Goal: Task Accomplishment & Management: Complete application form

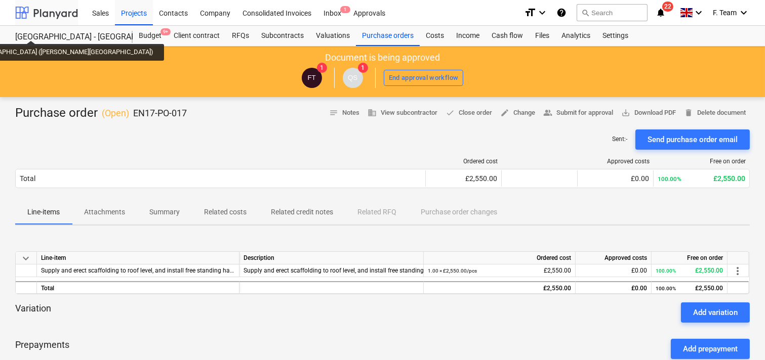
click at [58, 15] on div at bounding box center [46, 12] width 63 height 25
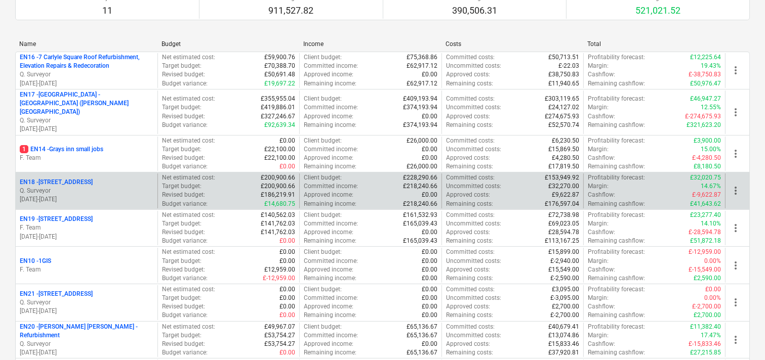
scroll to position [296, 0]
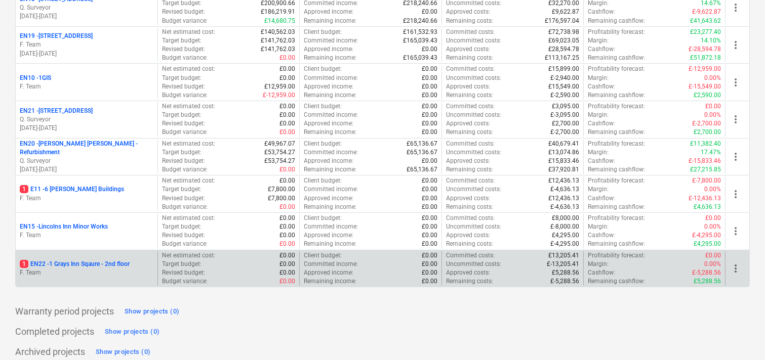
click at [85, 260] on p "1 EN22 - 1 Grays Inn Sqaure - 2nd floor" at bounding box center [75, 264] width 110 height 9
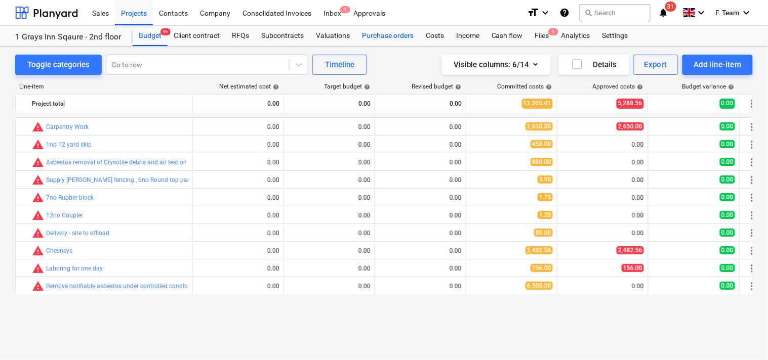
click at [383, 34] on div "Purchase orders" at bounding box center [388, 36] width 64 height 20
click at [381, 34] on div "Purchase orders" at bounding box center [388, 36] width 64 height 20
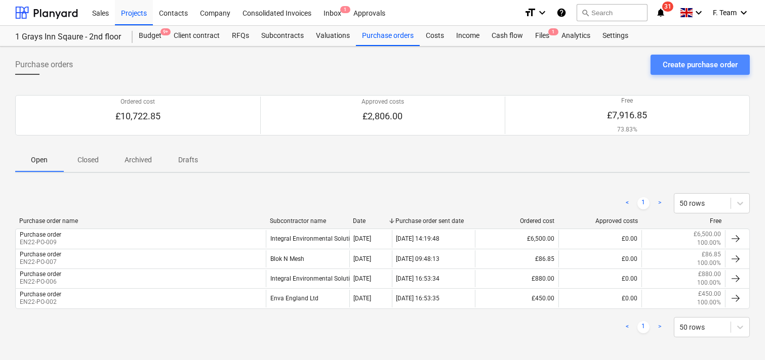
click at [675, 70] on div "Create purchase order" at bounding box center [700, 64] width 75 height 13
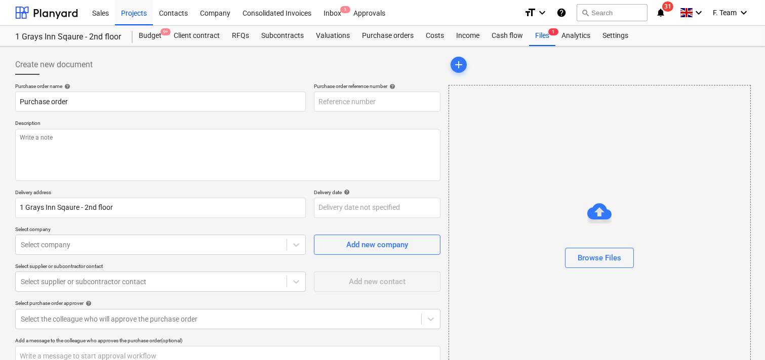
type textarea "x"
type input "EN22-PO-010"
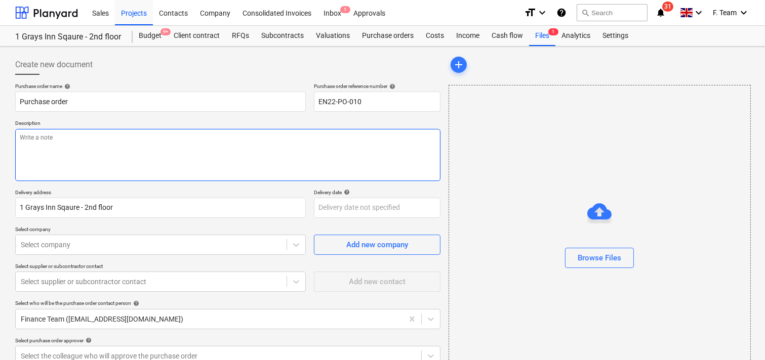
click at [114, 150] on textarea at bounding box center [227, 155] width 425 height 52
paste textarea "Supply and fit 2no double sockets"
type textarea "x"
type textarea "Supply and fit 2no double sockets"
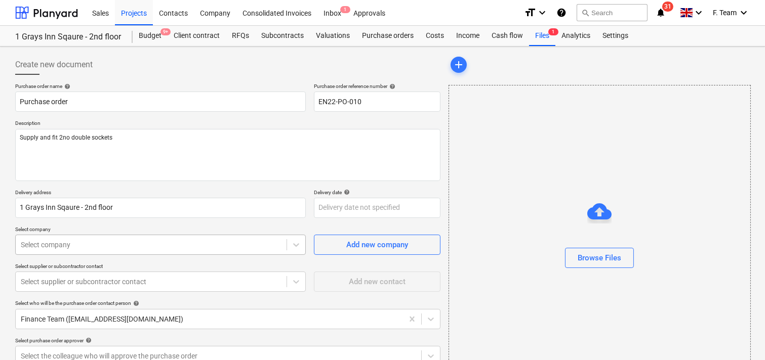
click at [69, 249] on body "Sales Projects Contacts Company Consolidated Invoices Inbox 1 Approvals format_…" at bounding box center [382, 180] width 765 height 360
type textarea "x"
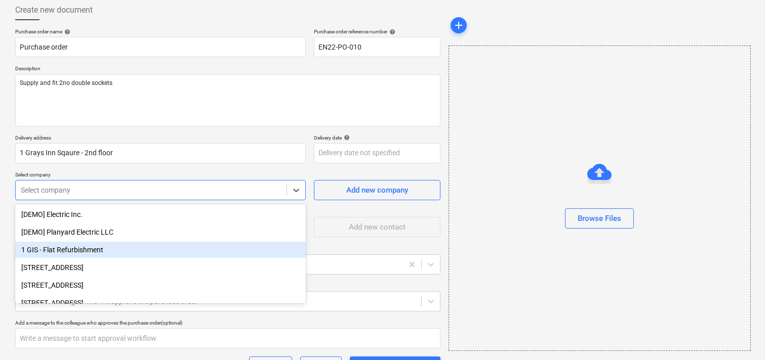
scroll to position [57, 0]
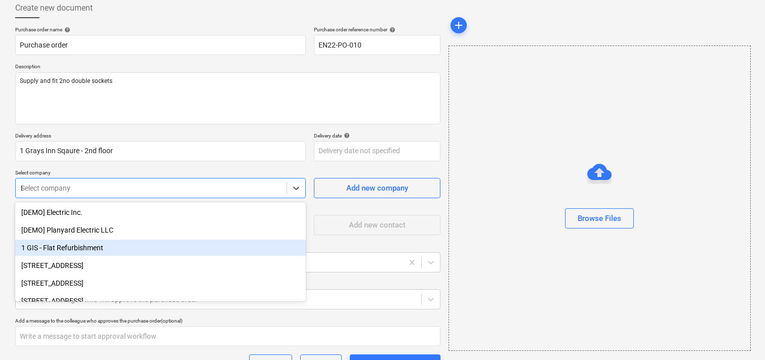
type input "EML"
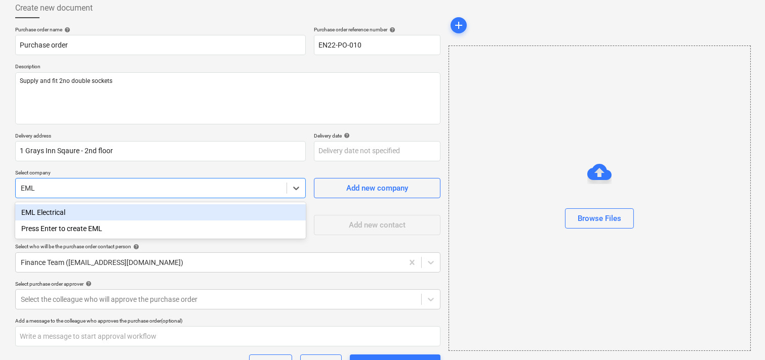
type textarea "x"
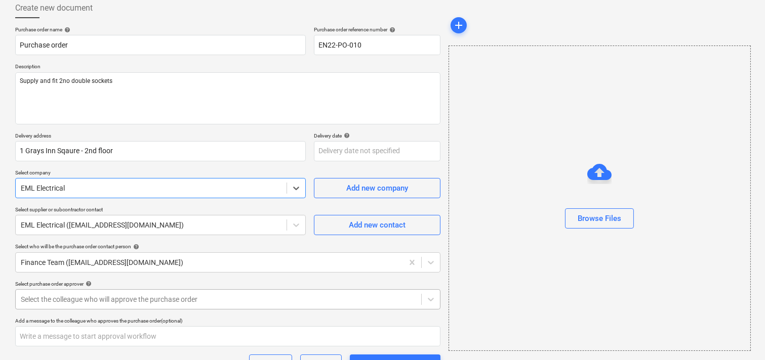
click at [90, 302] on div at bounding box center [218, 300] width 395 height 10
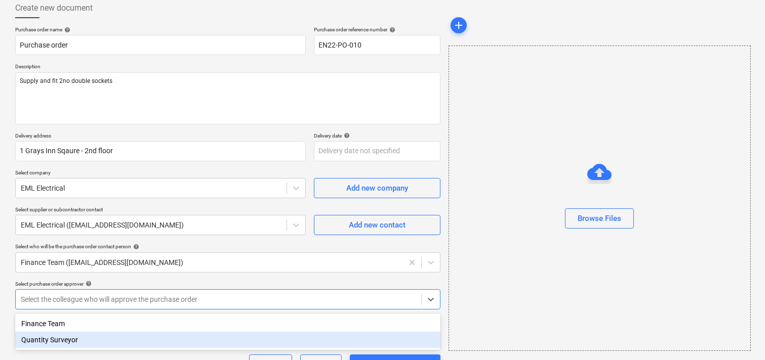
click at [56, 342] on div "Quantity Surveyor" at bounding box center [227, 340] width 425 height 16
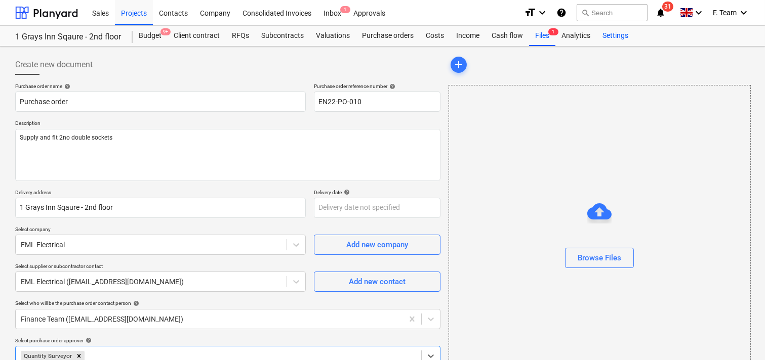
click at [619, 36] on div "Settings" at bounding box center [615, 36] width 38 height 20
click at [611, 37] on div "Settings" at bounding box center [615, 36] width 38 height 20
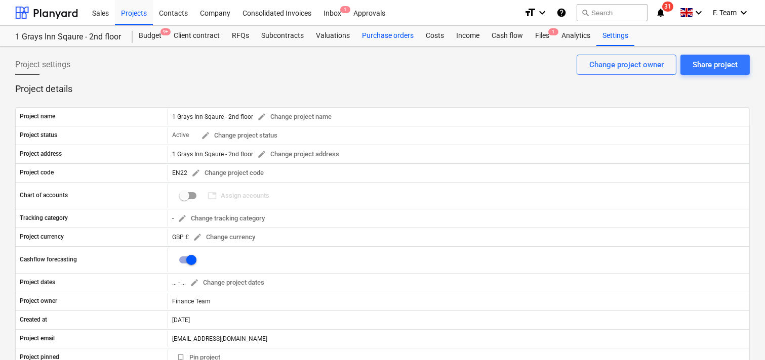
click at [378, 37] on div "Purchase orders" at bounding box center [388, 36] width 64 height 20
click at [382, 38] on div "Purchase orders" at bounding box center [388, 36] width 64 height 20
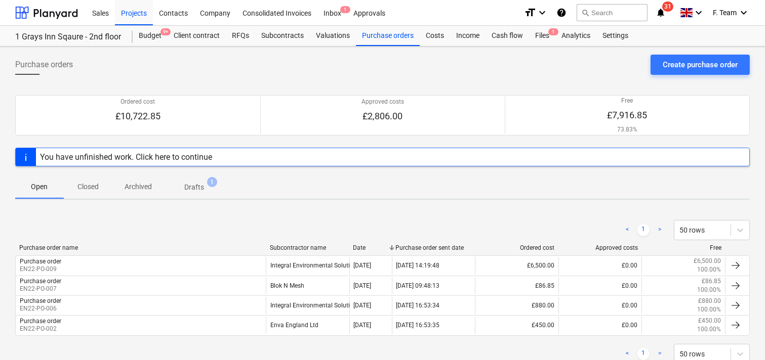
click at [198, 188] on p "Drafts" at bounding box center [194, 187] width 20 height 11
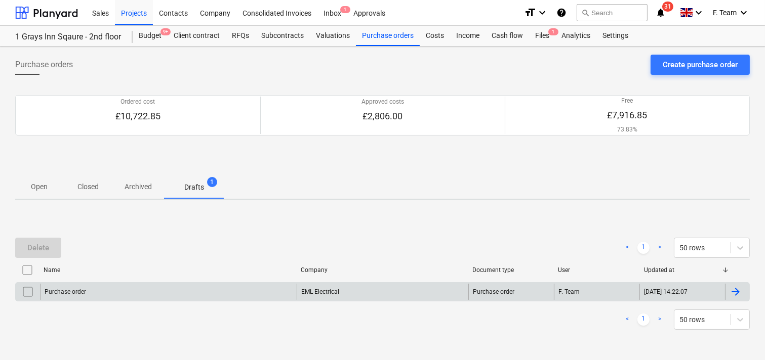
click at [117, 289] on div "Purchase order" at bounding box center [168, 292] width 257 height 16
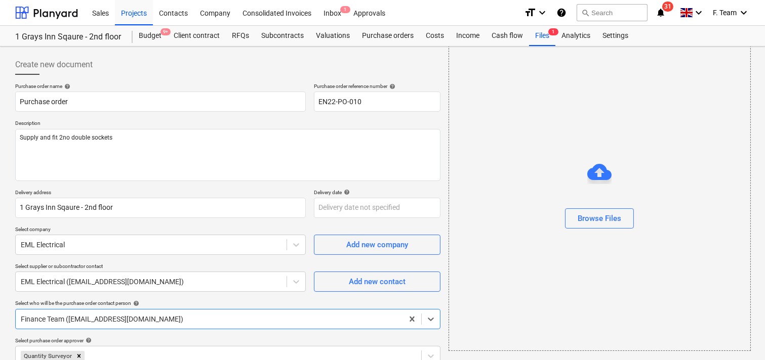
scroll to position [56, 0]
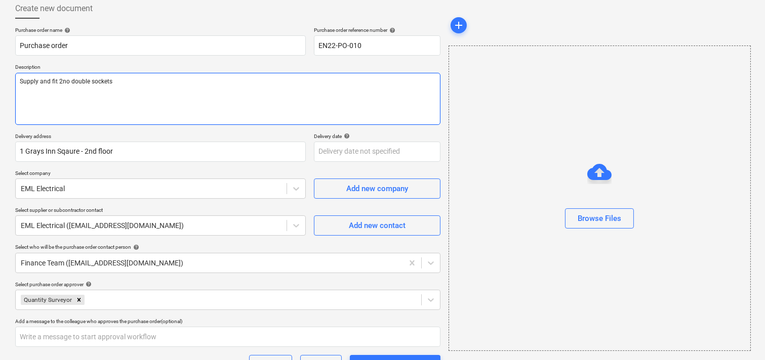
click at [111, 80] on textarea "Supply and fit 2no double sockets" at bounding box center [227, 99] width 425 height 52
type textarea "x"
type textarea "Supply and fit 2no double sockets"
type textarea "x"
type textarea "Supply and fit 2no double sockets"
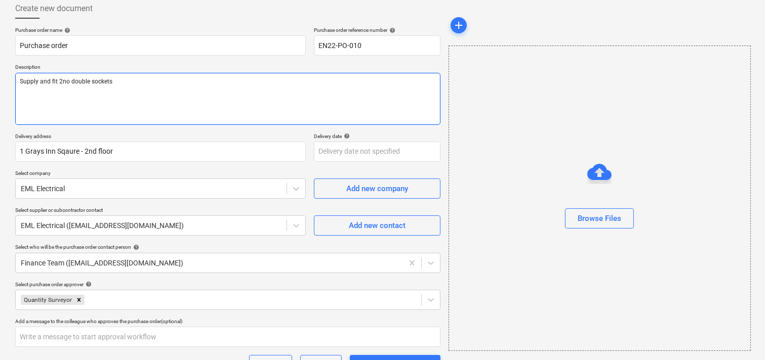
paste textarea "‘please ensure you send your invoice to [enter specific Planyard email address …"
type textarea "x"
type textarea "Supply and fit 2no double sockets ‘please ensure you send your invoice to [ente…"
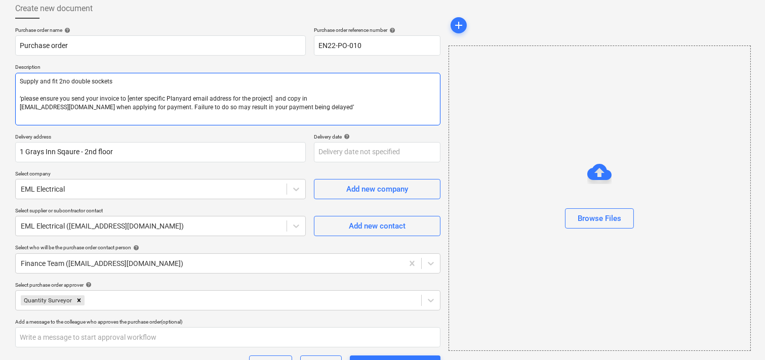
click at [19, 95] on textarea "Supply and fit 2no double sockets ‘please ensure you send your invoice to [ente…" at bounding box center [227, 99] width 425 height 53
click at [20, 98] on textarea "Supply and fit 2no double sockets ‘please ensure you send your invoice to [ente…" at bounding box center [227, 99] width 425 height 53
type textarea "x"
type textarea "Supply and fit 2no double sockets N‘please ensure you send your invoice to [ent…"
type textarea "x"
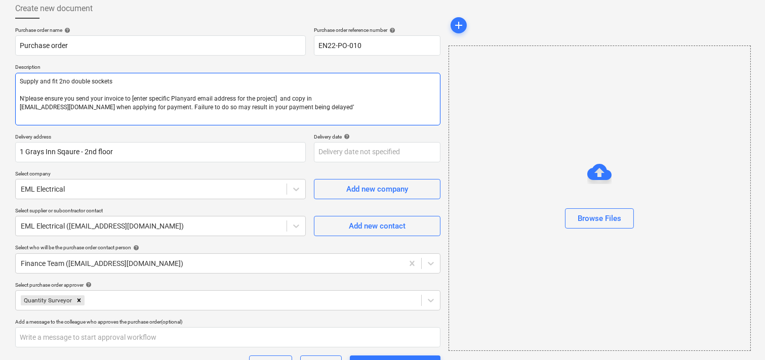
type textarea "Supply and fit 2no double sockets No‘please ensure you send your invoice to [en…"
type textarea "x"
type textarea "Supply and fit 2no double sockets Note‘please ensure you send your invoice to […"
type textarea "x"
type textarea "Supply and fit 2no double sockets Note ‘please ensure you send your invoice to …"
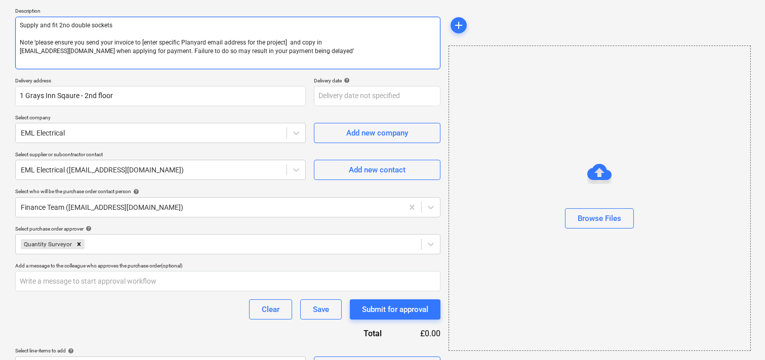
scroll to position [137, 0]
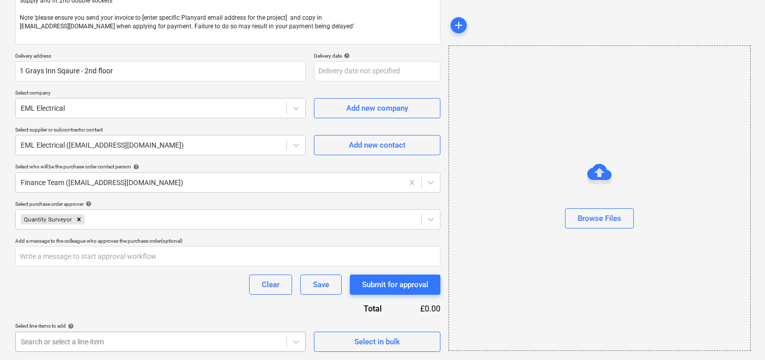
click at [94, 223] on body "Sales Projects Contacts Company Consolidated Invoices Inbox 1 Approvals format_…" at bounding box center [382, 43] width 765 height 360
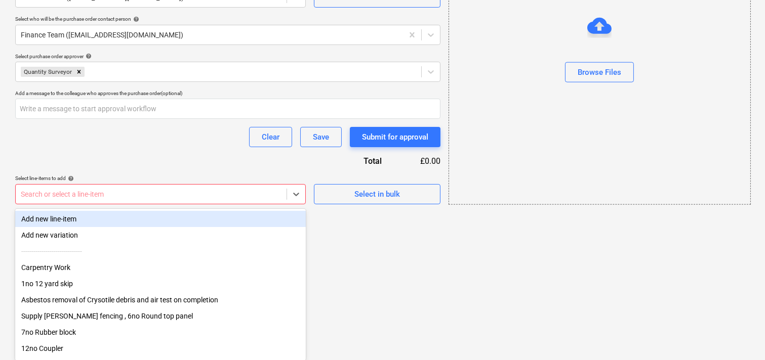
click at [61, 218] on div "Add new line-item" at bounding box center [160, 219] width 291 height 16
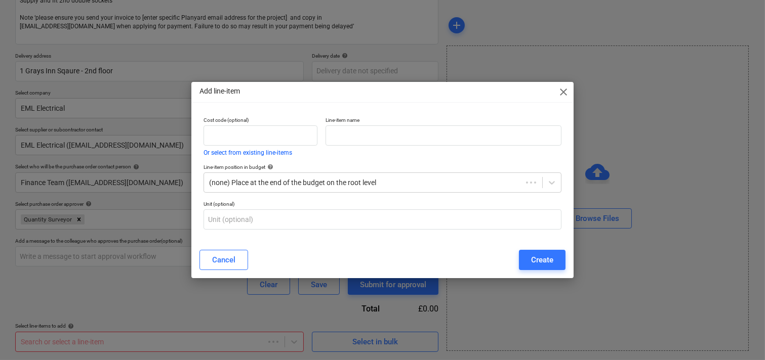
scroll to position [137, 0]
type textarea "x"
paste input "Supply and fit 2no double sockets"
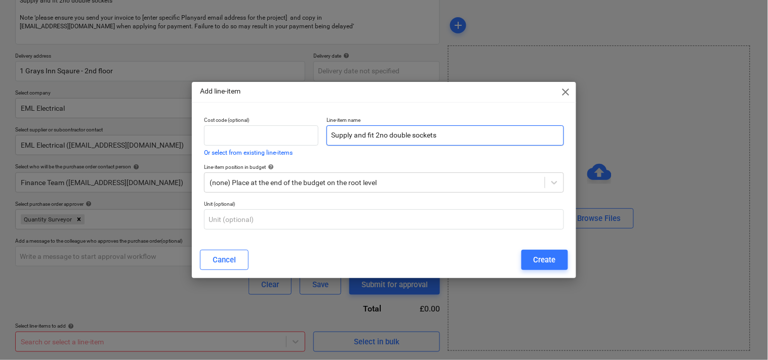
click at [385, 138] on input "Supply and fit 2no double sockets" at bounding box center [445, 136] width 237 height 20
type input "Supply and fit 2no double sockets"
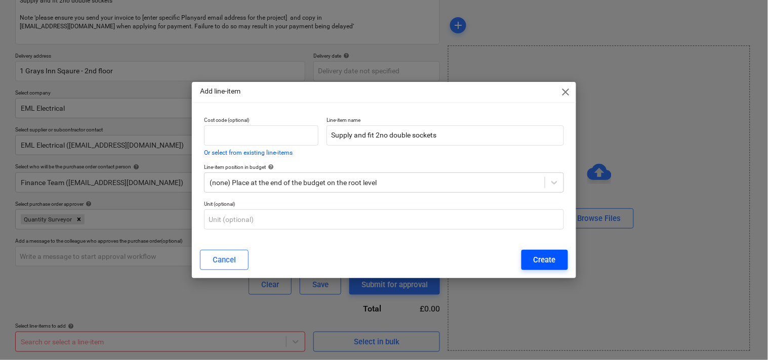
click at [535, 261] on div "Create" at bounding box center [545, 260] width 22 height 13
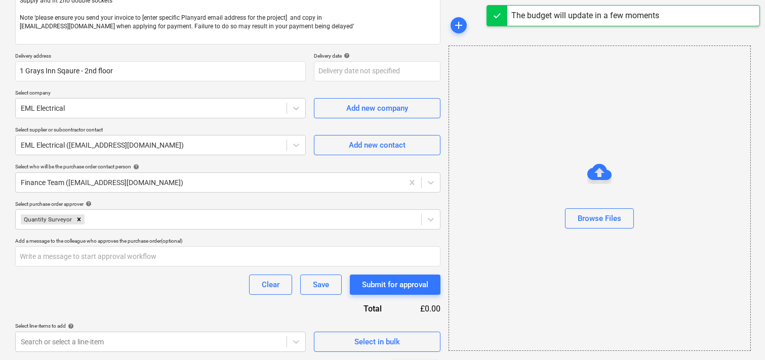
scroll to position [233, 0]
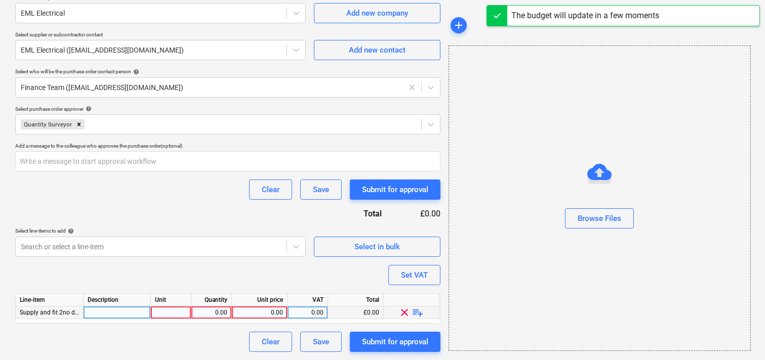
type textarea "x"
click at [104, 312] on div at bounding box center [117, 313] width 67 height 13
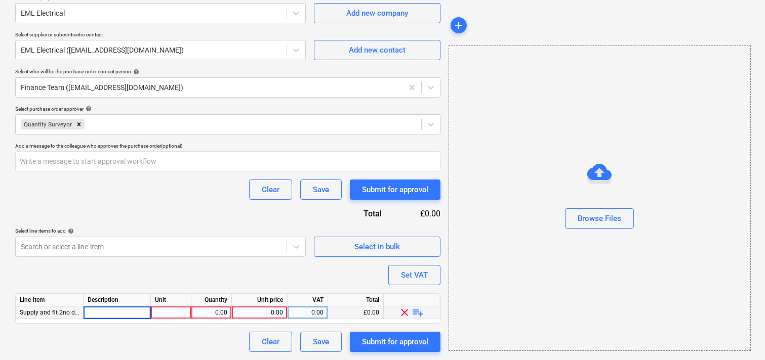
click at [104, 311] on input at bounding box center [117, 313] width 67 height 12
type input "Supply and fit 2no double sockets"
click at [255, 311] on div "0.00" at bounding box center [259, 313] width 47 height 13
type textarea "x"
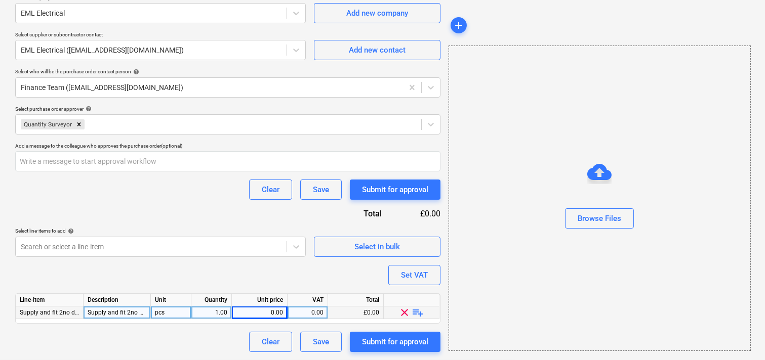
click at [264, 315] on div "0.00" at bounding box center [259, 313] width 47 height 13
type input "575"
click at [85, 206] on div "Purchase order name help Purchase order Purchase order reference number help EN…" at bounding box center [227, 102] width 425 height 502
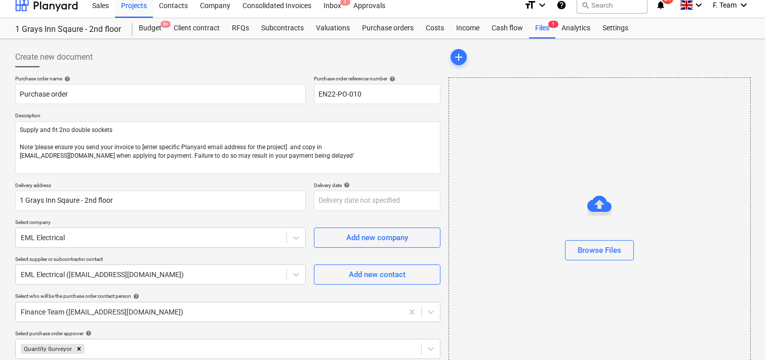
scroll to position [0, 0]
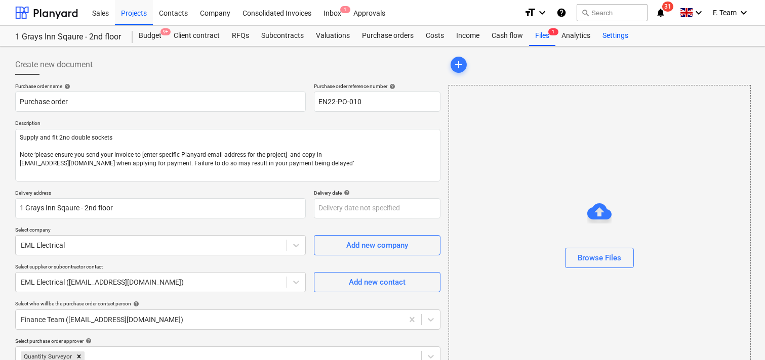
click at [611, 38] on div "Settings" at bounding box center [615, 36] width 38 height 20
click at [614, 33] on div "Settings" at bounding box center [615, 36] width 38 height 20
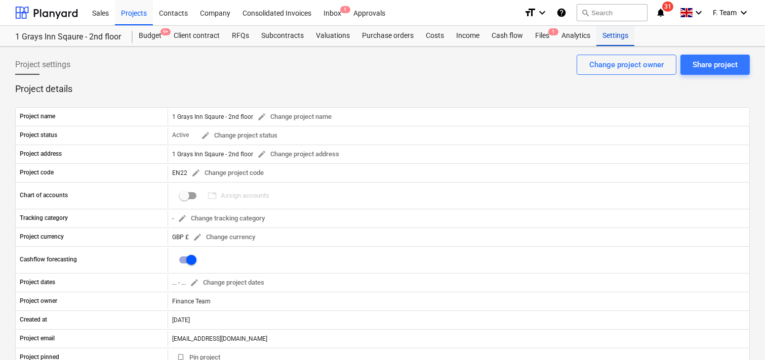
click at [614, 34] on div "Settings" at bounding box center [615, 36] width 38 height 20
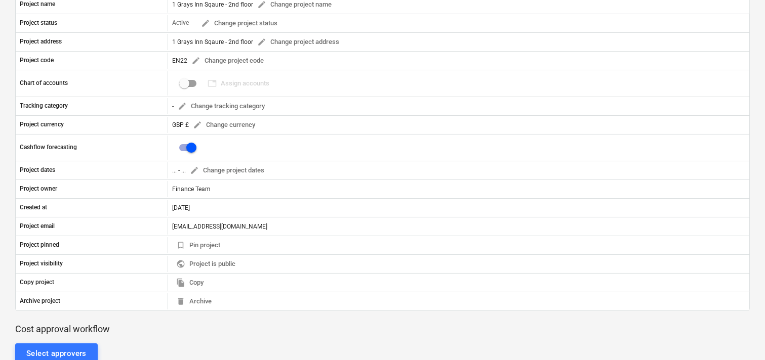
scroll to position [169, 0]
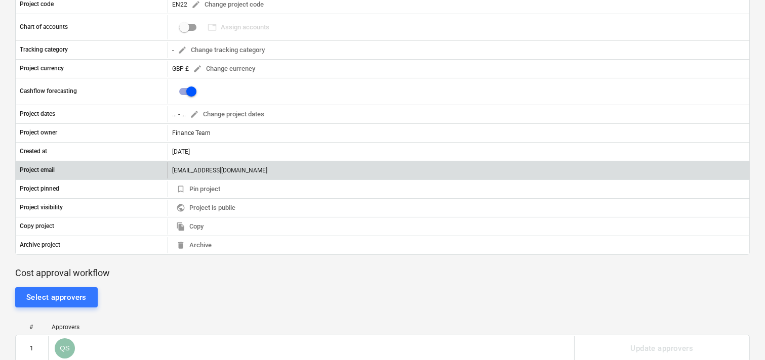
drag, startPoint x: 368, startPoint y: 170, endPoint x: 139, endPoint y: 176, distance: 228.9
click at [139, 176] on div "Project email [EMAIL_ADDRESS][DOMAIN_NAME]" at bounding box center [383, 171] width 734 height 16
copy div "[EMAIL_ADDRESS][DOMAIN_NAME]"
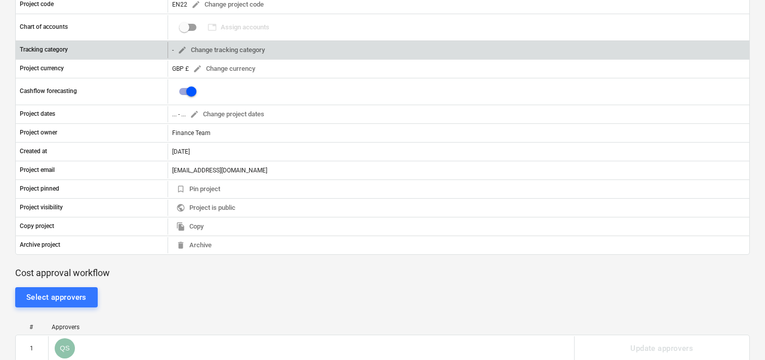
scroll to position [0, 0]
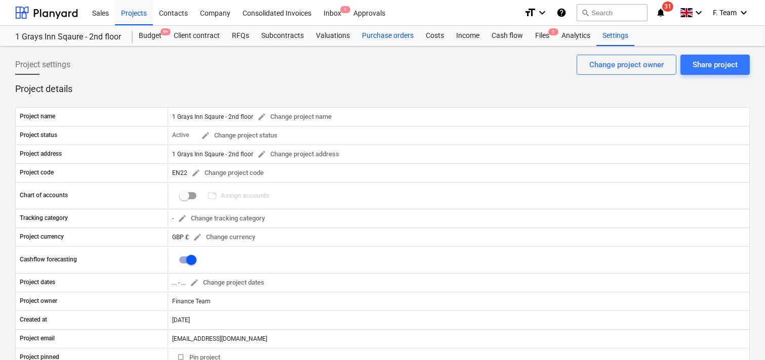
click at [373, 35] on div "Purchase orders" at bounding box center [388, 36] width 64 height 20
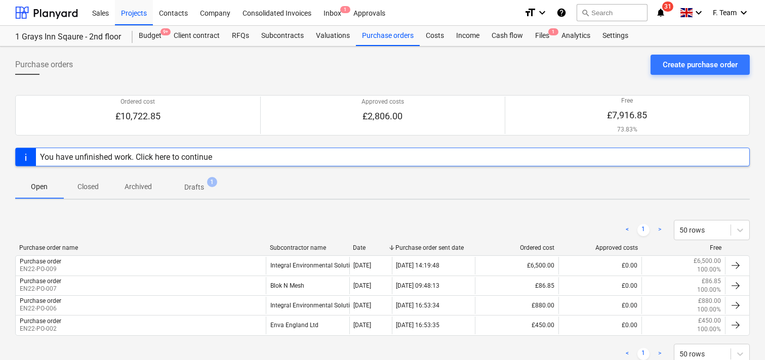
click at [199, 186] on p "Drafts" at bounding box center [194, 187] width 20 height 11
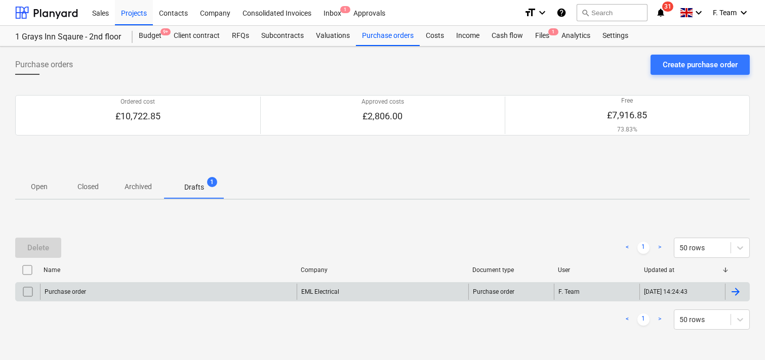
click at [136, 290] on div "Purchase order" at bounding box center [168, 292] width 257 height 16
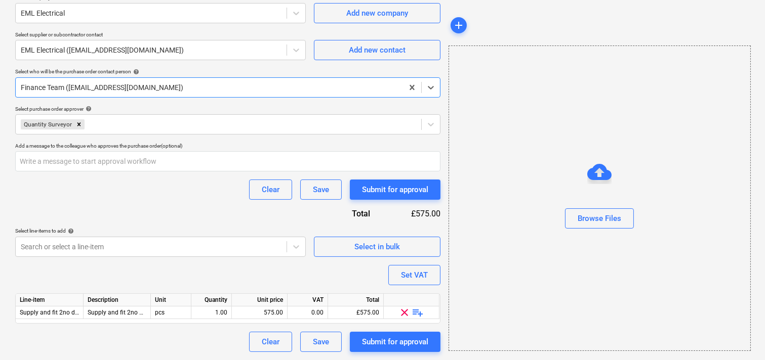
scroll to position [8, 0]
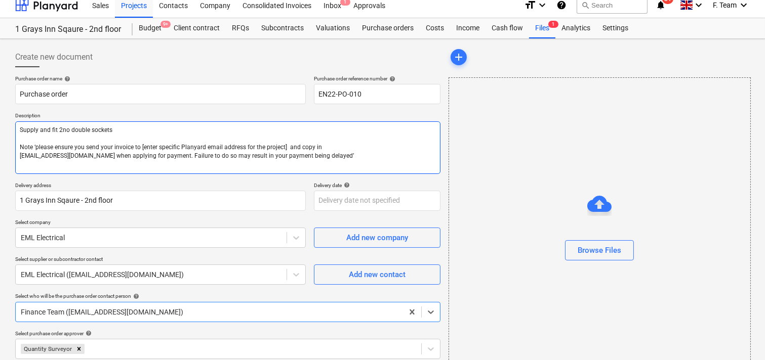
click at [140, 145] on textarea "Supply and fit 2no double sockets Note ‘please ensure you send your invoice to …" at bounding box center [227, 148] width 425 height 53
drag, startPoint x: 140, startPoint y: 145, endPoint x: 284, endPoint y: 148, distance: 143.8
click at [284, 148] on textarea "Supply and fit 2no double sockets Note ‘please ensure you send your invoice to …" at bounding box center [227, 148] width 425 height 53
paste textarea "[EMAIL_ADDRESS][DOMAIN_NAME]"
type textarea "x"
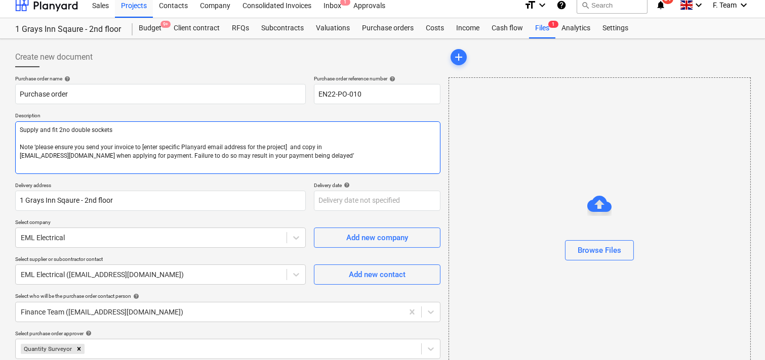
type textarea "Supply and fit 2no double sockets Note ‘please ensure you send your invoice to …"
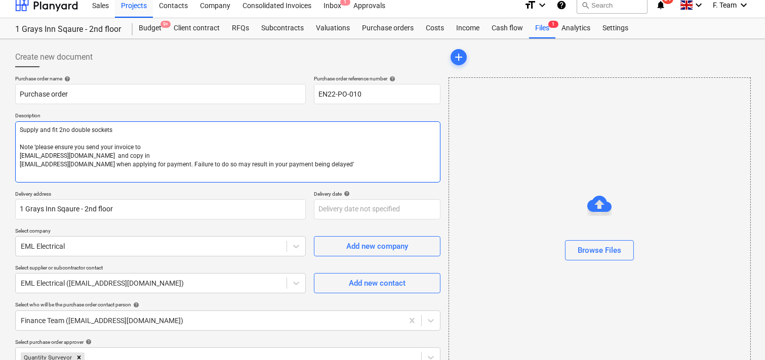
click at [143, 147] on textarea "Supply and fit 2no double sockets Note ‘please ensure you send your invoice to …" at bounding box center [227, 152] width 425 height 61
type textarea "x"
type textarea "Supply and fit 2no double sockets Note ‘please ensure you send your invoice to …"
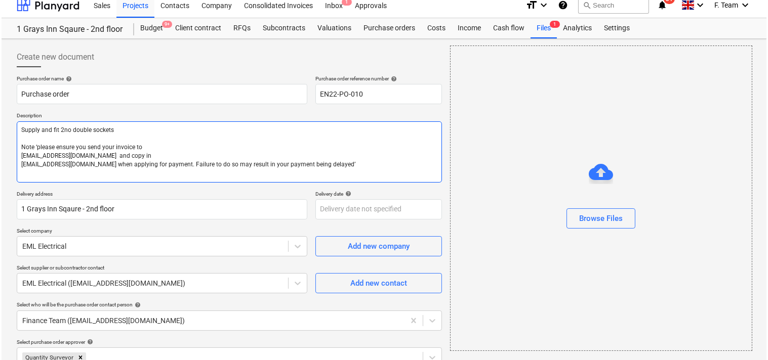
scroll to position [241, 0]
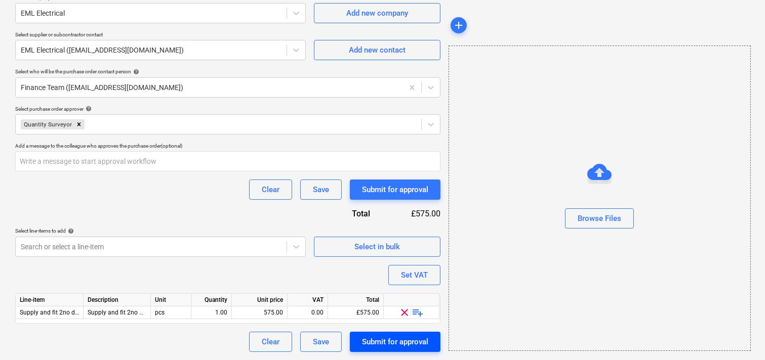
click at [391, 345] on div "Submit for approval" at bounding box center [395, 342] width 66 height 13
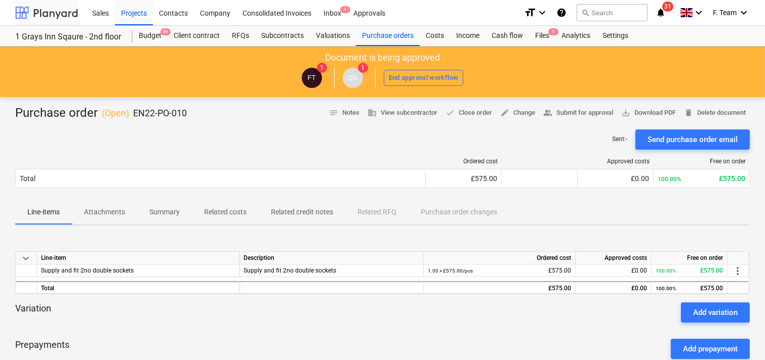
click at [46, 7] on div at bounding box center [46, 12] width 63 height 25
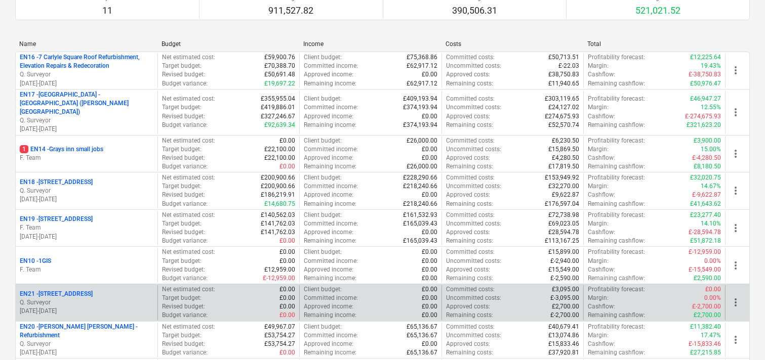
scroll to position [169, 0]
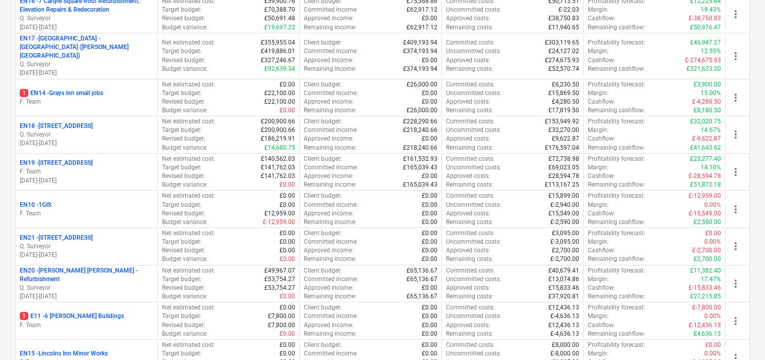
click at [61, 210] on p "F. Team" at bounding box center [87, 214] width 134 height 9
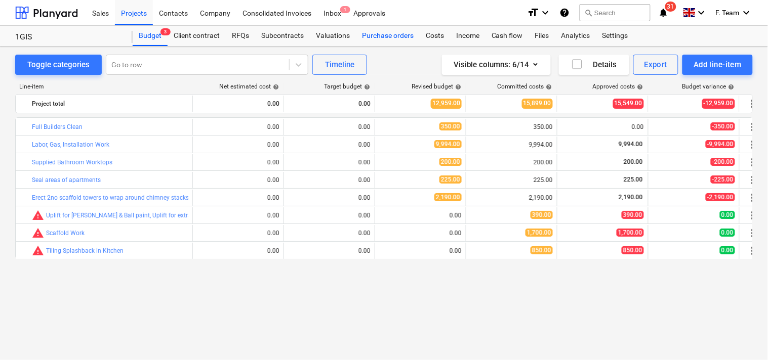
click at [373, 37] on div "Purchase orders" at bounding box center [388, 36] width 64 height 20
click at [383, 38] on div "Purchase orders" at bounding box center [388, 36] width 64 height 20
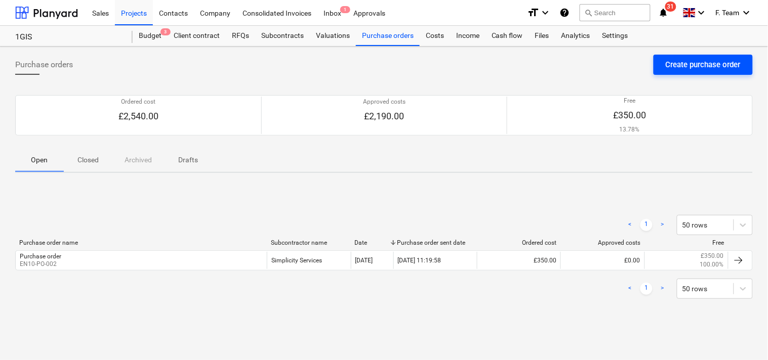
click at [676, 66] on div "Create purchase order" at bounding box center [703, 64] width 75 height 13
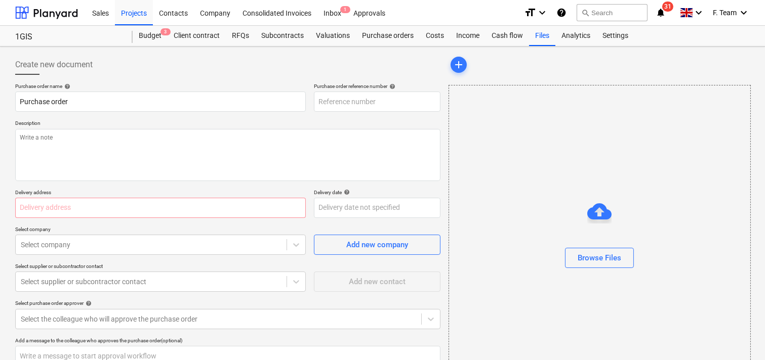
type textarea "x"
type input "EN10-PO-005"
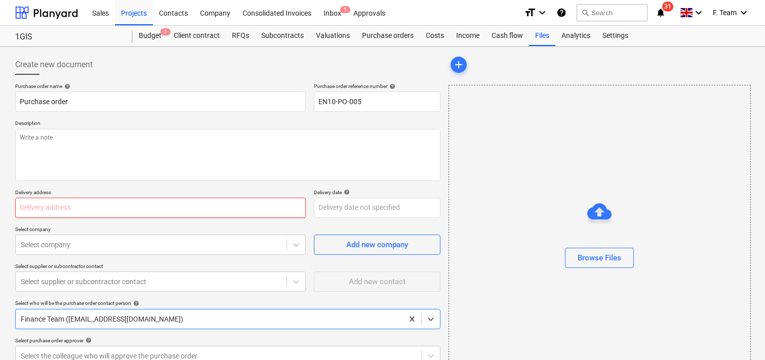
type textarea "x"
paste input "supply and fit 1no spur"
type input "supply and fit 1no spur"
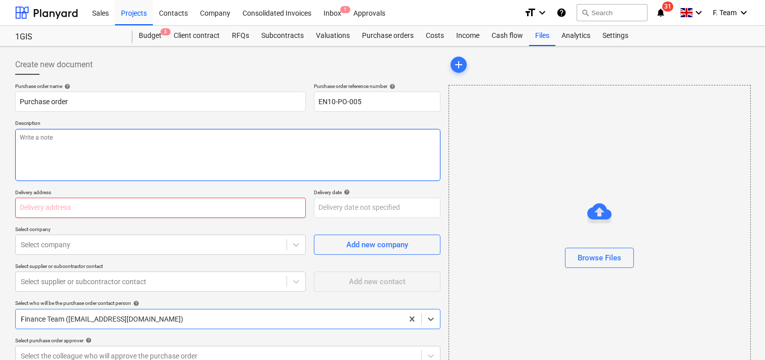
click at [106, 153] on textarea at bounding box center [227, 155] width 425 height 52
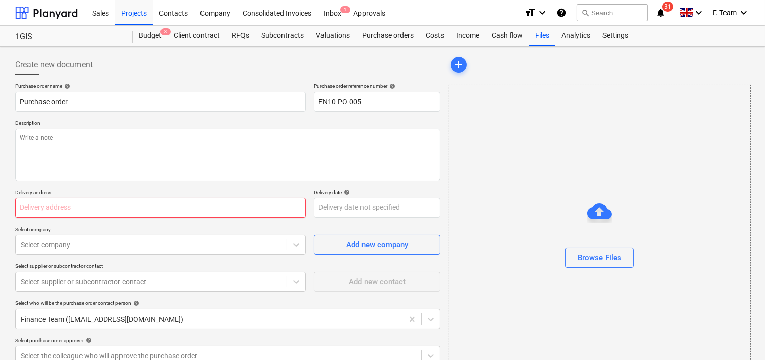
click at [41, 211] on input "text" at bounding box center [160, 208] width 291 height 20
type textarea "x"
type input "G"
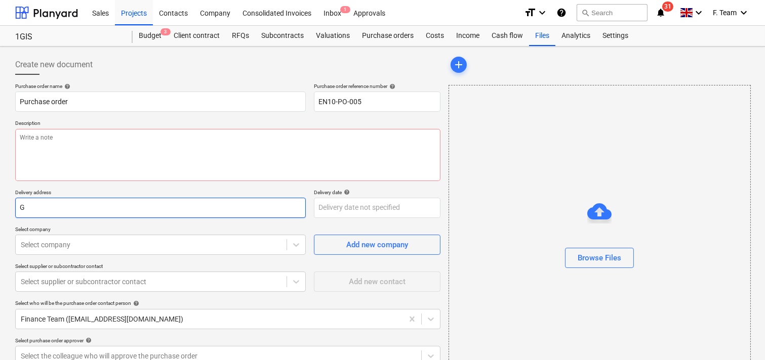
type textarea "x"
type input "GI"
type textarea "x"
type input "GIS"
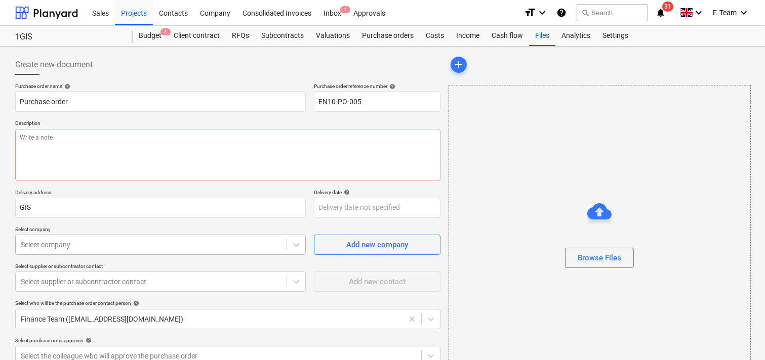
click at [53, 246] on div "Purchase order name help Purchase order Purchase order reference number help EN…" at bounding box center [227, 286] width 425 height 406
type textarea "x"
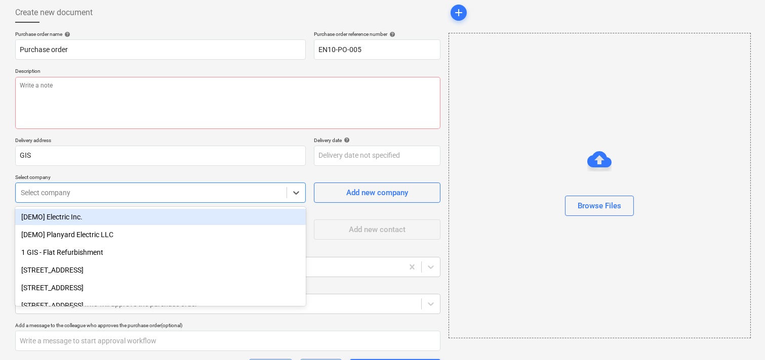
scroll to position [57, 0]
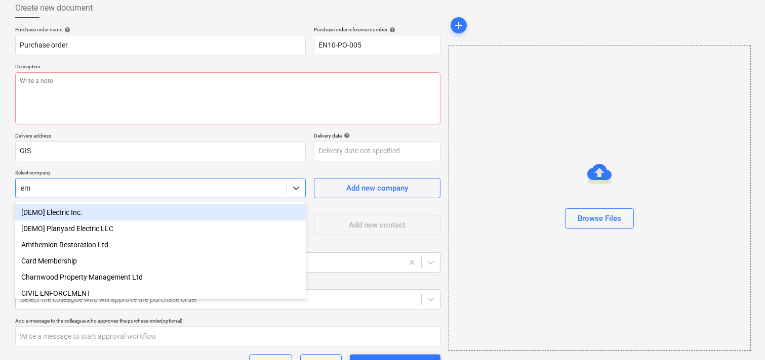
type input "eml"
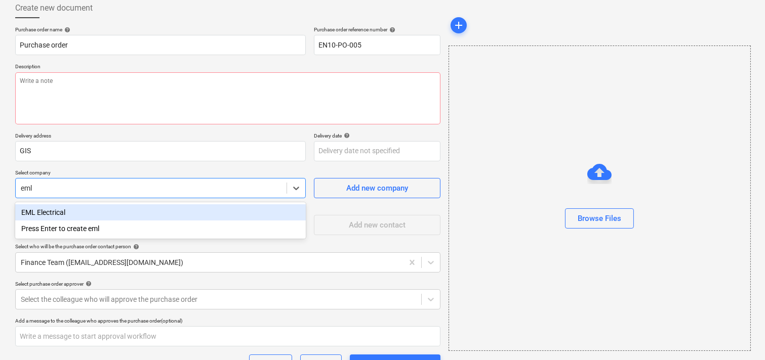
click at [46, 212] on div "EML Electrical" at bounding box center [160, 213] width 291 height 16
type textarea "x"
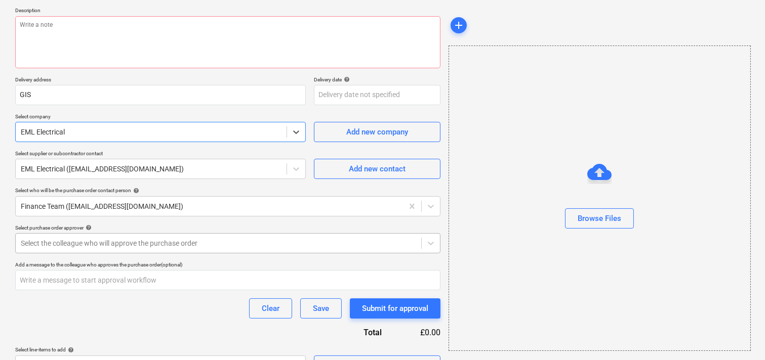
scroll to position [137, 0]
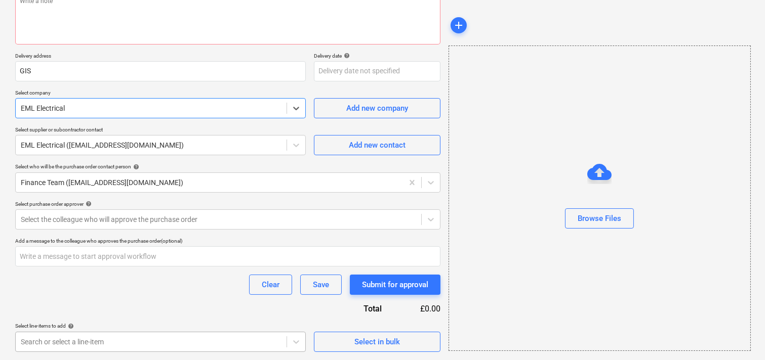
click at [49, 224] on body "Sales Projects Contacts Company Consolidated Invoices Inbox 1 Approvals format_…" at bounding box center [382, 43] width 765 height 360
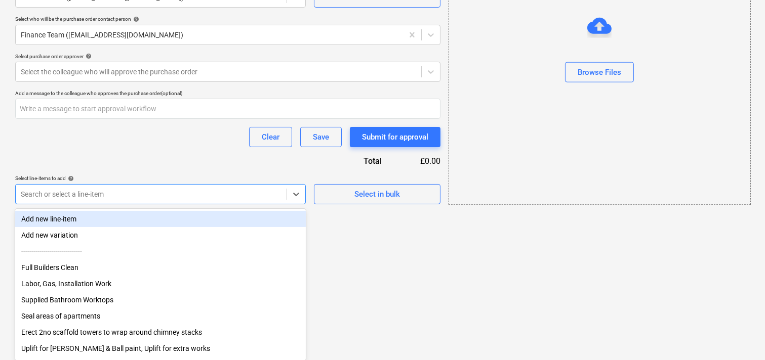
click at [42, 215] on div "Add new line-item" at bounding box center [160, 219] width 291 height 16
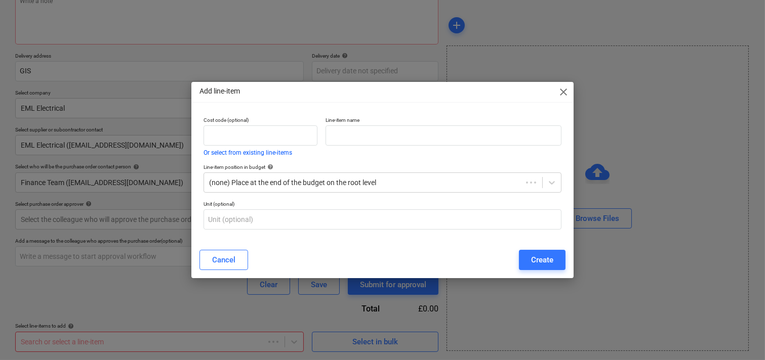
type textarea "x"
click at [363, 130] on input "text" at bounding box center [445, 136] width 237 height 20
paste input "supply and fit 1no spur"
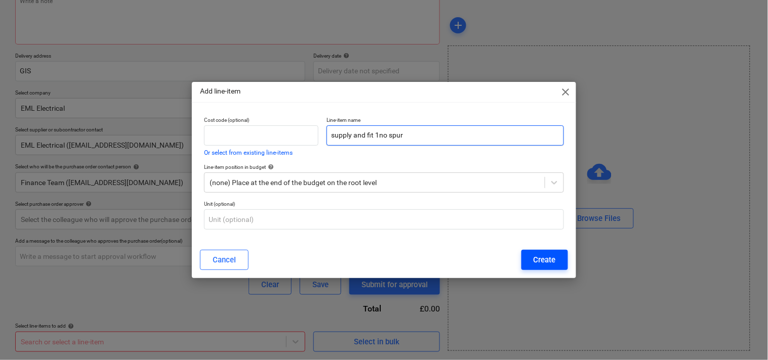
type input "supply and fit 1no spur"
click at [535, 259] on div "Create" at bounding box center [545, 260] width 22 height 13
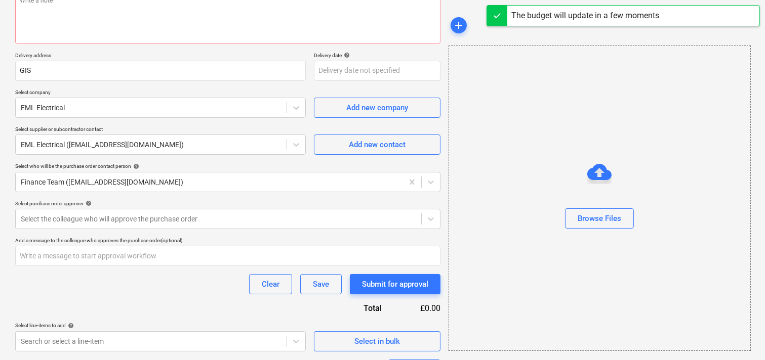
scroll to position [232, 0]
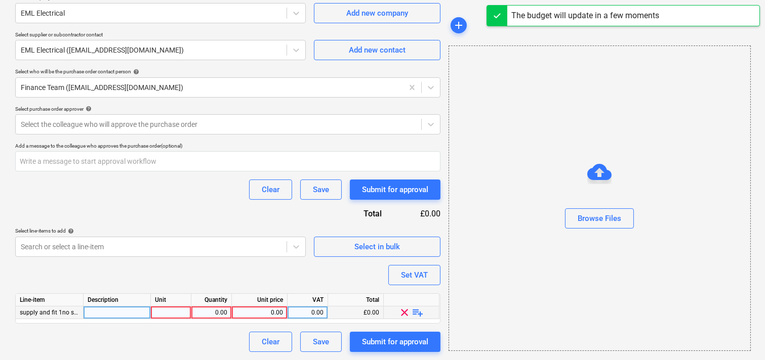
type textarea "x"
click at [108, 312] on div at bounding box center [117, 313] width 67 height 13
type input "supply and fit 1no spur"
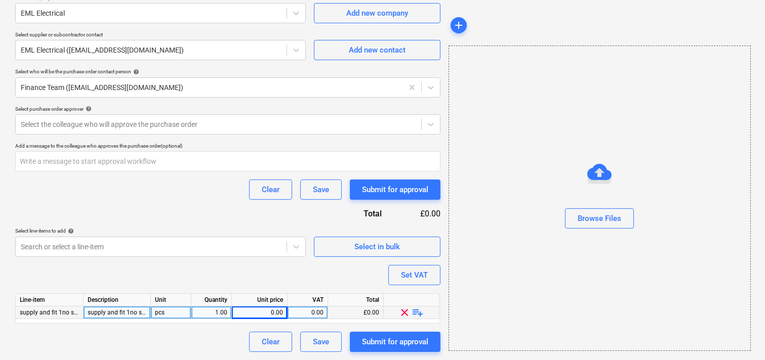
type textarea "x"
type input "175"
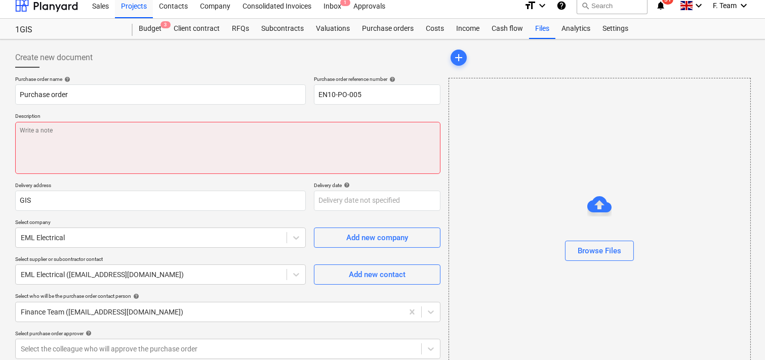
click at [62, 136] on textarea at bounding box center [227, 148] width 425 height 52
paste textarea "supply and fit 1no spur"
type textarea "x"
type textarea "supply and fit 1no spur"
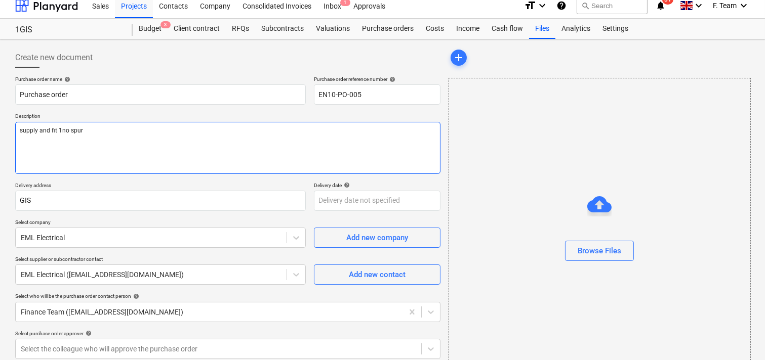
type textarea "x"
type textarea "supply and fit 1no spur"
type textarea "x"
type textarea "supply and fit 1no spur"
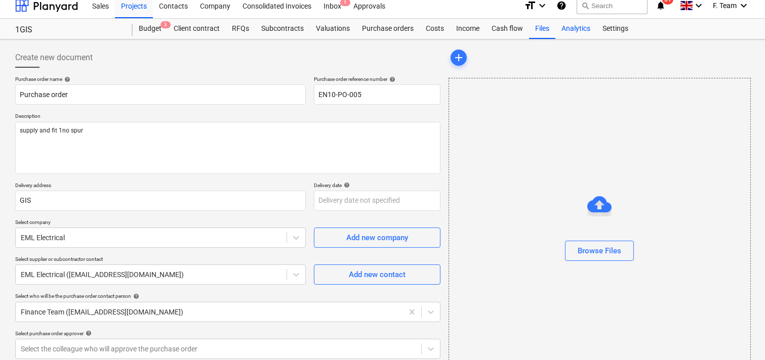
click at [574, 28] on div "Analytics" at bounding box center [575, 29] width 41 height 20
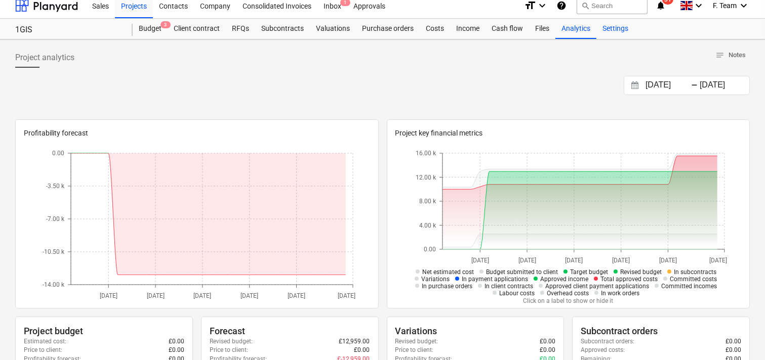
click at [610, 32] on div "Settings" at bounding box center [615, 29] width 38 height 20
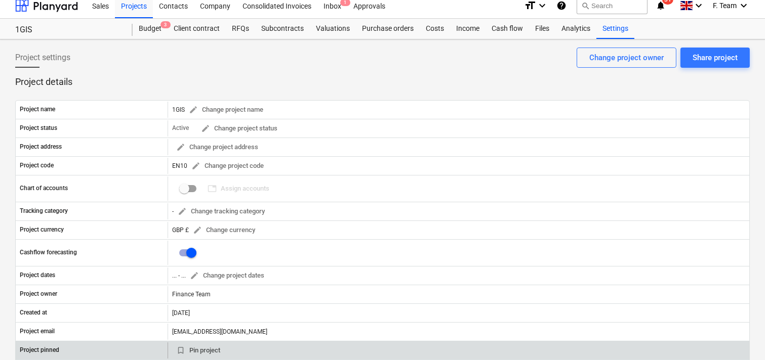
scroll to position [63, 0]
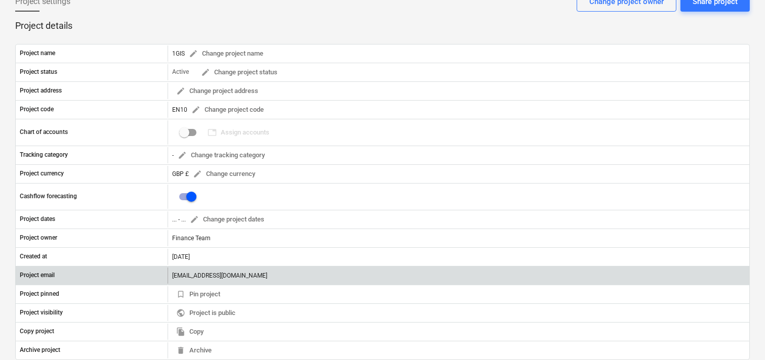
drag, startPoint x: 353, startPoint y: 277, endPoint x: 160, endPoint y: 281, distance: 192.9
click at [160, 281] on div "Project email [EMAIL_ADDRESS][DOMAIN_NAME]" at bounding box center [383, 276] width 734 height 16
copy div "[EMAIL_ADDRESS][DOMAIN_NAME]"
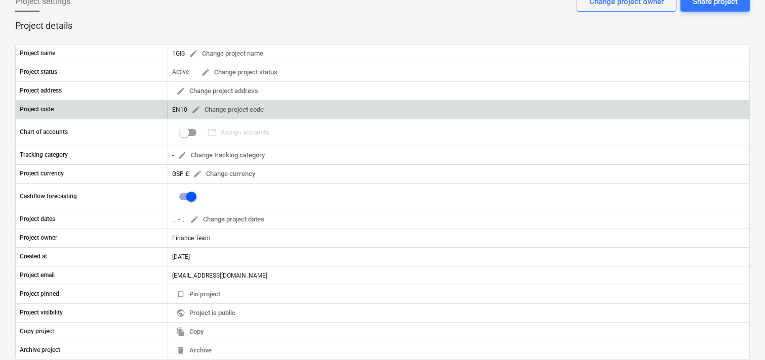
scroll to position [0, 0]
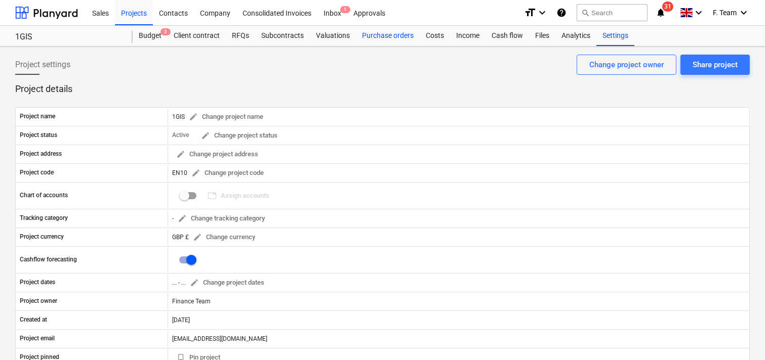
click at [381, 38] on div "Purchase orders" at bounding box center [388, 36] width 64 height 20
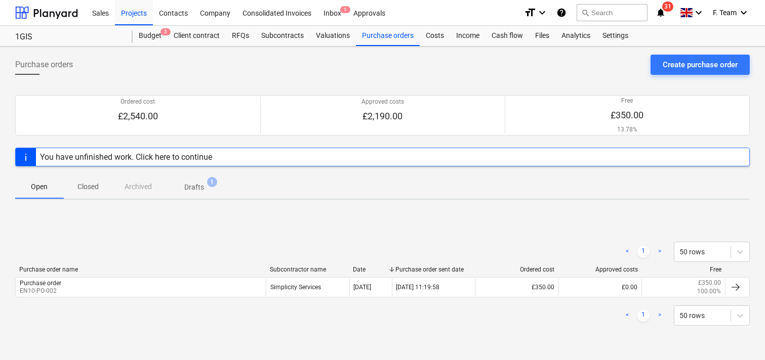
click at [200, 189] on p "Drafts" at bounding box center [194, 187] width 20 height 11
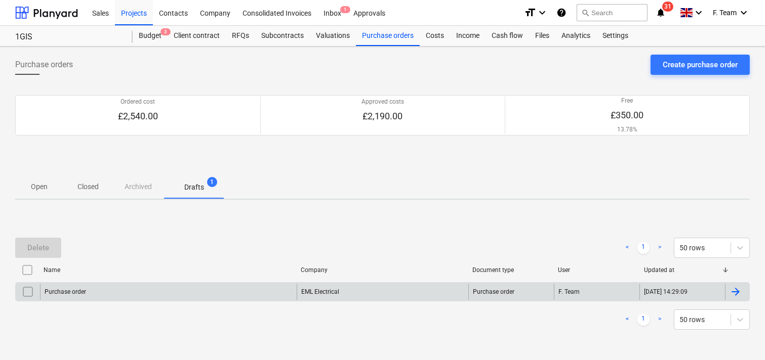
click at [138, 296] on div "Purchase order" at bounding box center [168, 292] width 257 height 16
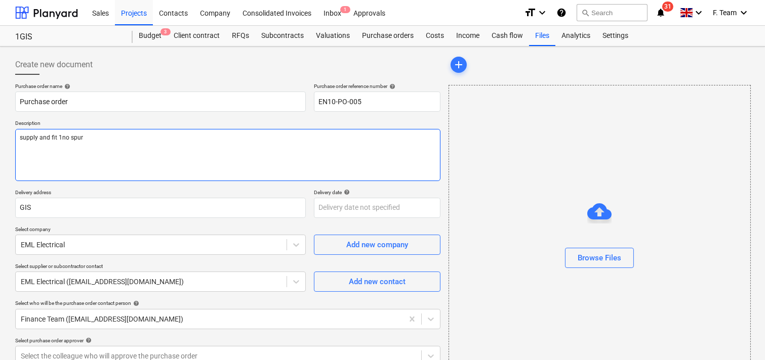
click at [94, 140] on textarea "supply and fit 1no spur" at bounding box center [227, 155] width 425 height 52
type textarea "x"
type textarea "supply and fit 1no spur"
type textarea "x"
type textarea "supply and fit 1no spur"
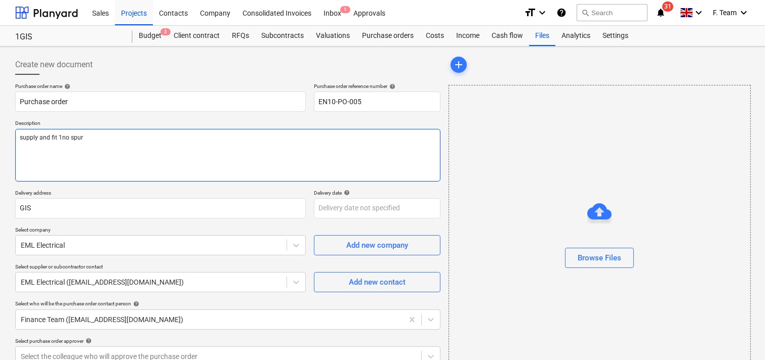
paste textarea "[EMAIL_ADDRESS][DOMAIN_NAME]"
type textarea "x"
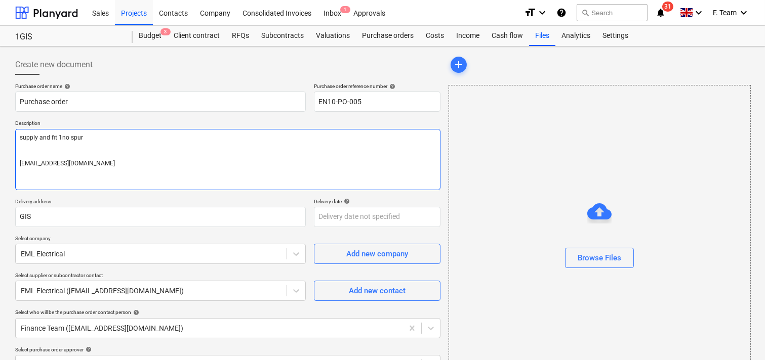
type textarea "supply and fit 1no spur [EMAIL_ADDRESS][DOMAIN_NAME]"
click at [27, 146] on textarea "supply and fit 1no spur [EMAIL_ADDRESS][DOMAIN_NAME]" at bounding box center [227, 159] width 425 height 61
type textarea "x"
type textarea "supply and fit 1no spur [EMAIL_ADDRESS][DOMAIN_NAME]"
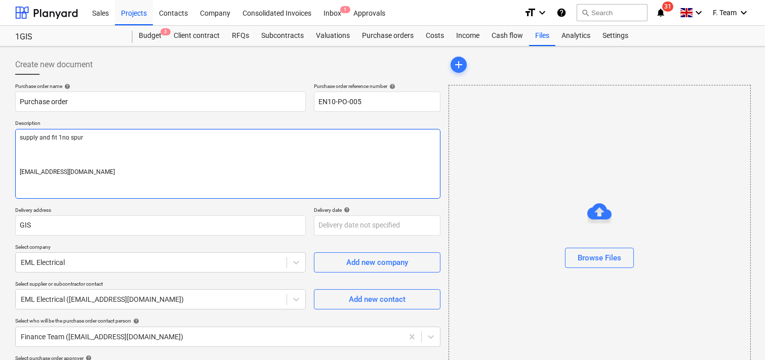
type textarea "x"
type textarea "supply and fit 1no spur N [EMAIL_ADDRESS][DOMAIN_NAME]"
type textarea "x"
type textarea "supply and fit 1no spur No [EMAIL_ADDRESS][DOMAIN_NAME]"
type textarea "x"
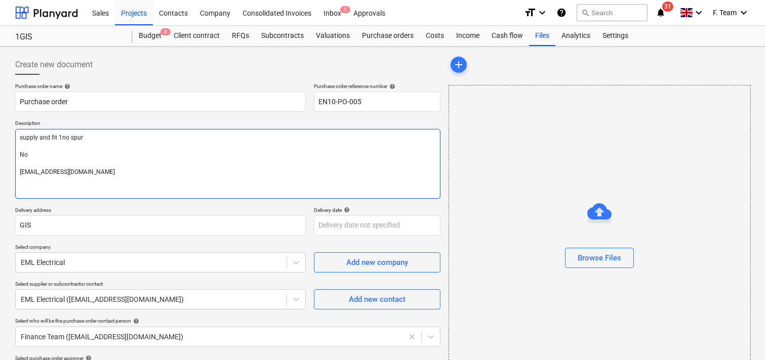
type textarea "supply and fit 1no spur Not [EMAIL_ADDRESS][DOMAIN_NAME]"
type textarea "x"
type textarea "supply and fit 1no spur Note [EMAIL_ADDRESS][DOMAIN_NAME]"
type textarea "x"
type textarea "supply and fit 1no spur Note [EMAIL_ADDRESS][DOMAIN_NAME]"
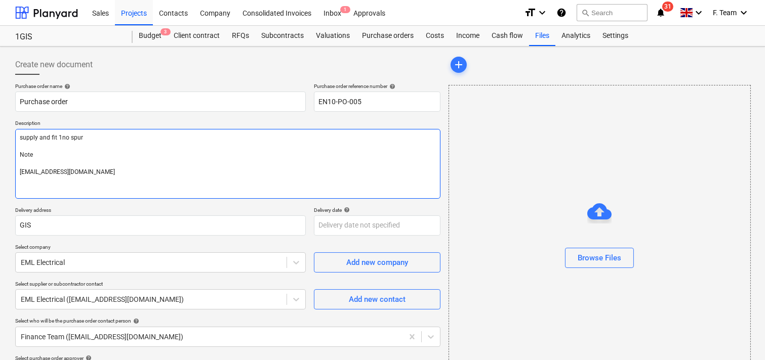
paste textarea "‘please ensure you send your invoice to [enter specific Planyard email address …"
type textarea "x"
type textarea "supply and fit 1no spur Note ‘please ensure you send your invoice to [enter spe…"
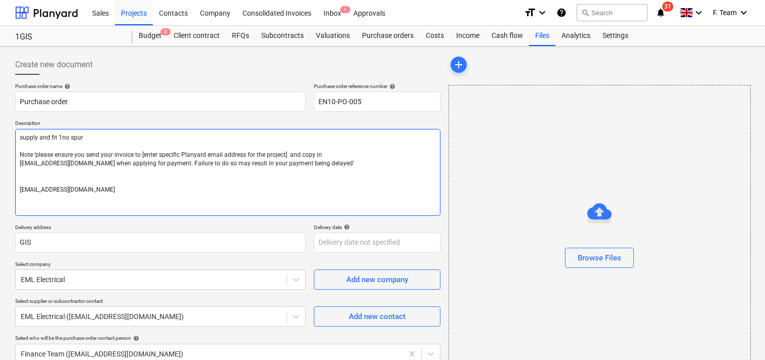
drag, startPoint x: 19, startPoint y: 191, endPoint x: 199, endPoint y: 191, distance: 179.7
click at [199, 191] on textarea "supply and fit 1no spur Note ‘please ensure you send your invoice to [enter spe…" at bounding box center [227, 172] width 425 height 87
type textarea "x"
type textarea "supply and fit 1no spur Note ‘please ensure you send your invoice to [enter spe…"
drag, startPoint x: 140, startPoint y: 153, endPoint x: 284, endPoint y: 156, distance: 143.3
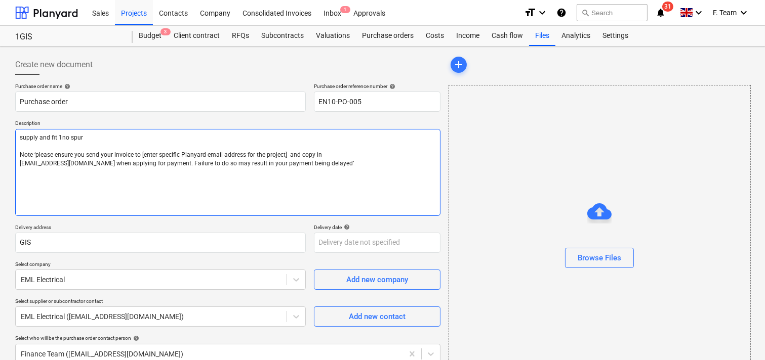
click at [284, 156] on textarea "supply and fit 1no spur Note ‘please ensure you send your invoice to [enter spe…" at bounding box center [227, 172] width 425 height 87
paste textarea "[EMAIL_ADDRESS][DOMAIN_NAME]"
type textarea "x"
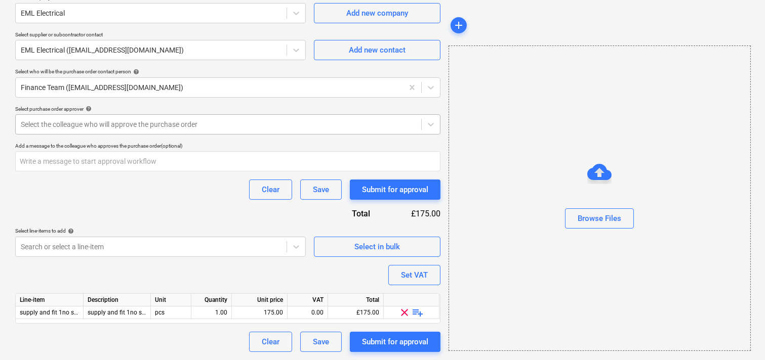
type textarea "supply and fit 1no spur Note ‘please ensure you send your invoice to [EMAIL_ADD…"
click at [91, 130] on div "Select the colleague who will approve the purchase order" at bounding box center [219, 124] width 406 height 14
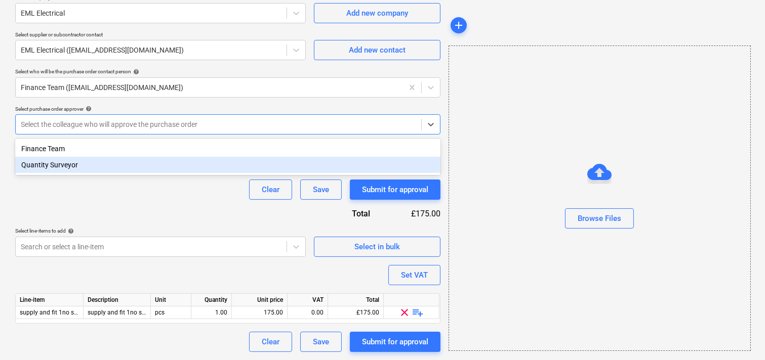
click at [73, 160] on div "Quantity Surveyor" at bounding box center [227, 165] width 425 height 16
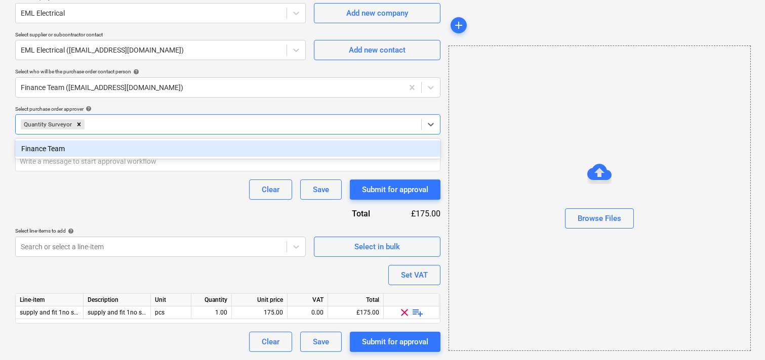
click at [84, 194] on div "Clear Save Submit for approval" at bounding box center [227, 190] width 425 height 20
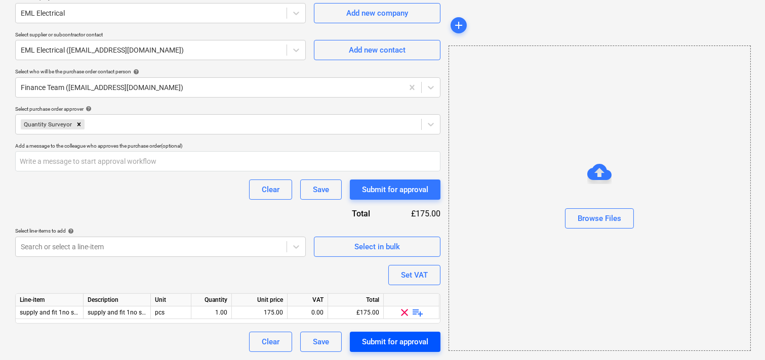
click at [382, 343] on div "Submit for approval" at bounding box center [395, 342] width 66 height 13
type textarea "x"
